Goal: Check status: Check status

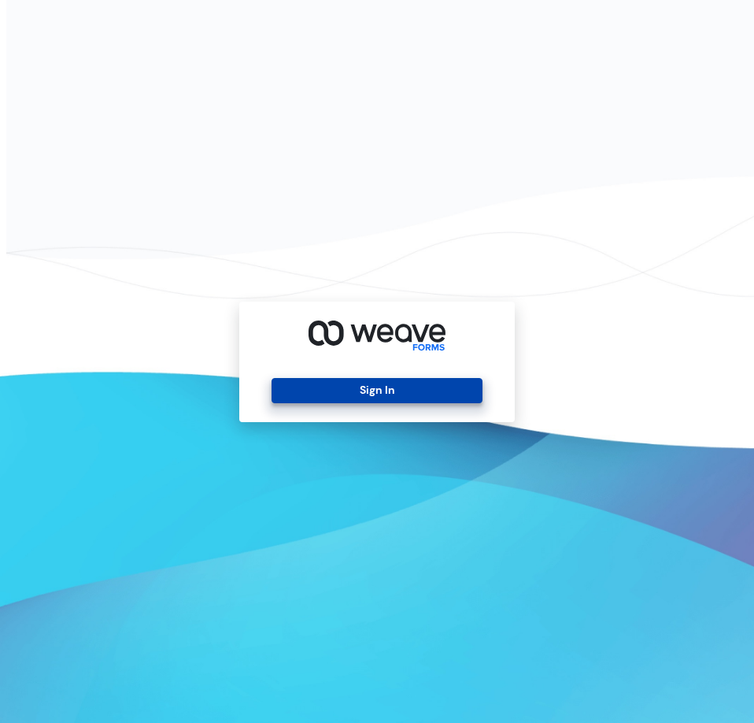
click at [372, 390] on button "Sign In" at bounding box center [377, 390] width 210 height 25
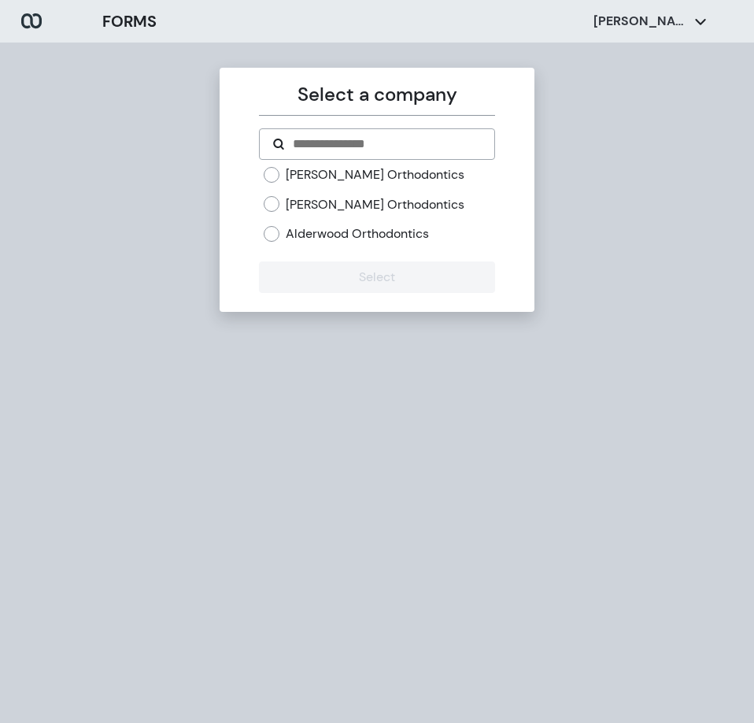
click at [302, 177] on label "[PERSON_NAME] Orthodontics" at bounding box center [375, 174] width 179 height 17
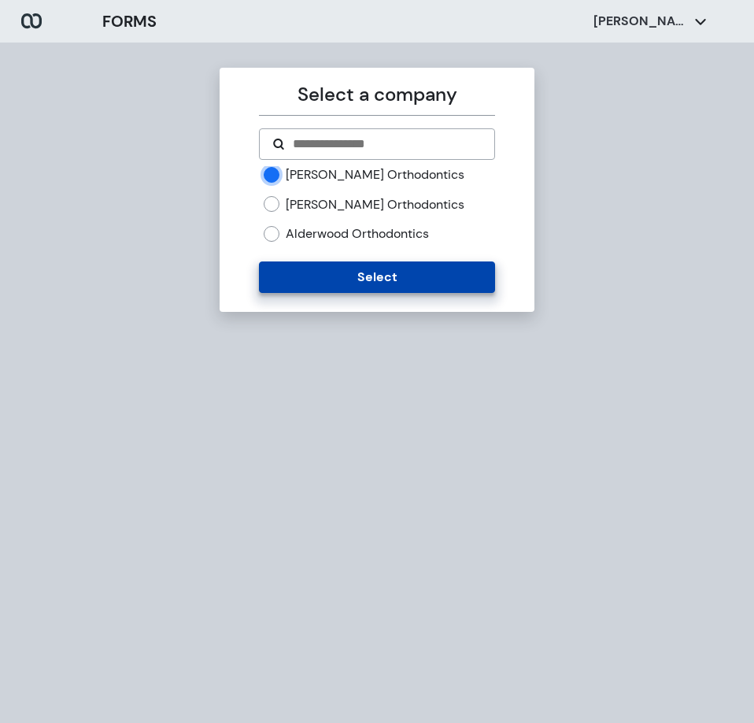
click at [345, 281] on button "Select" at bounding box center [376, 276] width 235 height 31
